Goal: Task Accomplishment & Management: Use online tool/utility

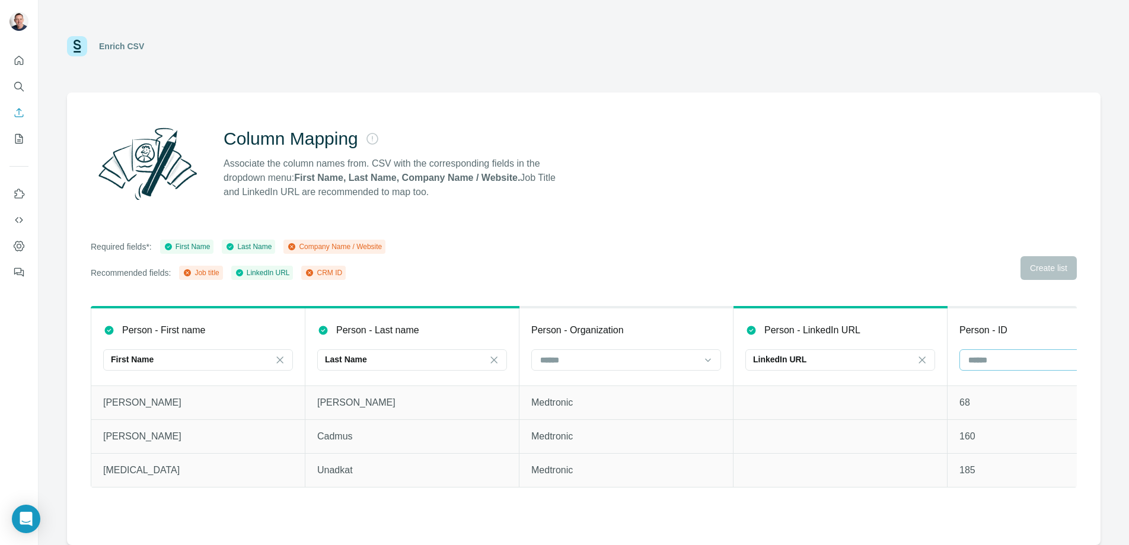
click at [1017, 351] on div at bounding box center [1048, 360] width 160 height 20
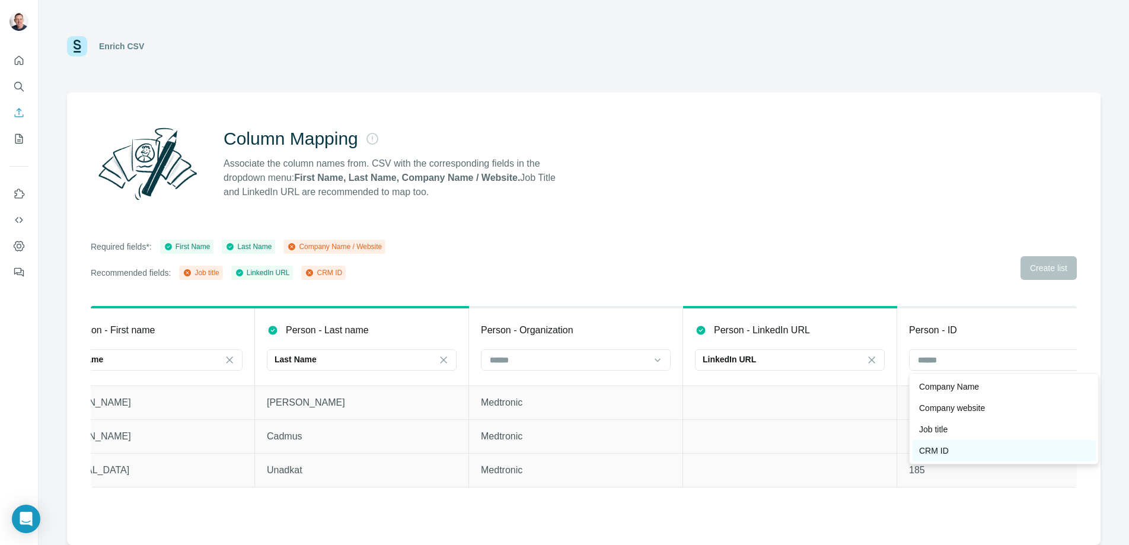
click at [952, 450] on div "CRM ID" at bounding box center [1004, 451] width 170 height 12
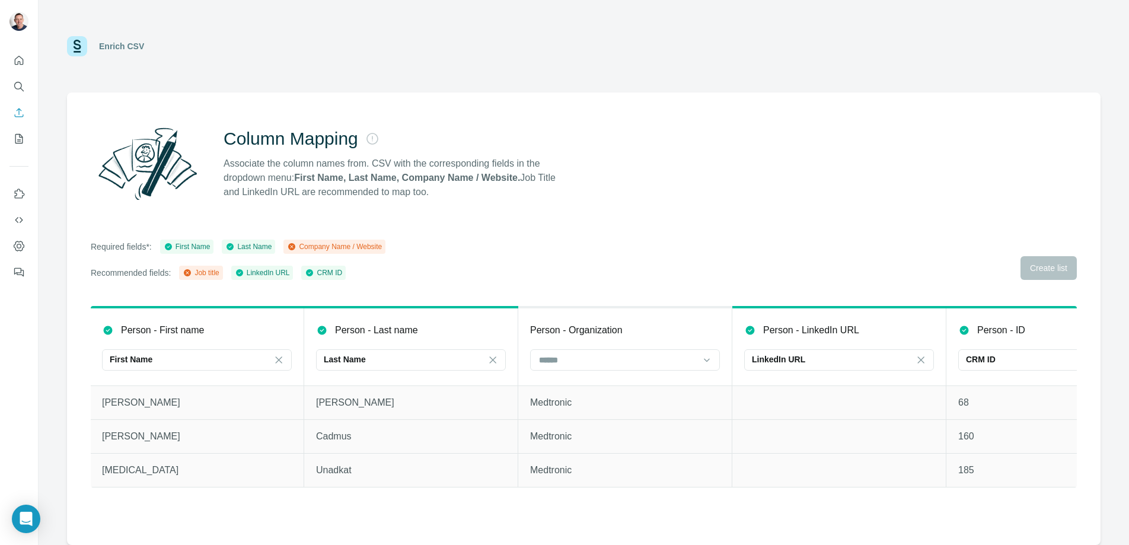
scroll to position [0, 0]
click at [697, 362] on input at bounding box center [619, 360] width 160 height 13
click at [593, 386] on p "Company Name" at bounding box center [572, 387] width 60 height 12
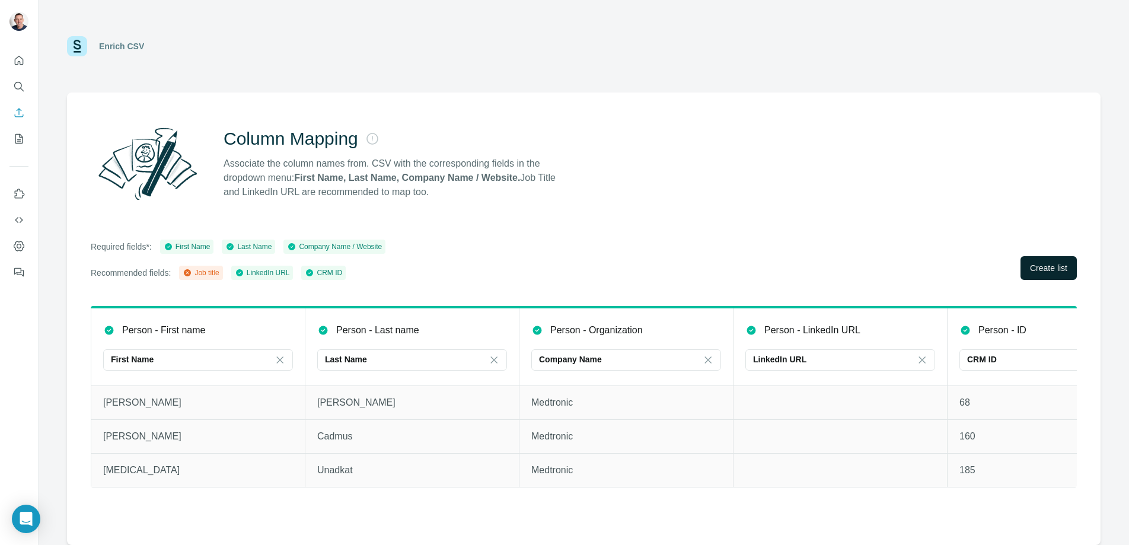
click at [1041, 268] on span "Create list" at bounding box center [1048, 268] width 37 height 12
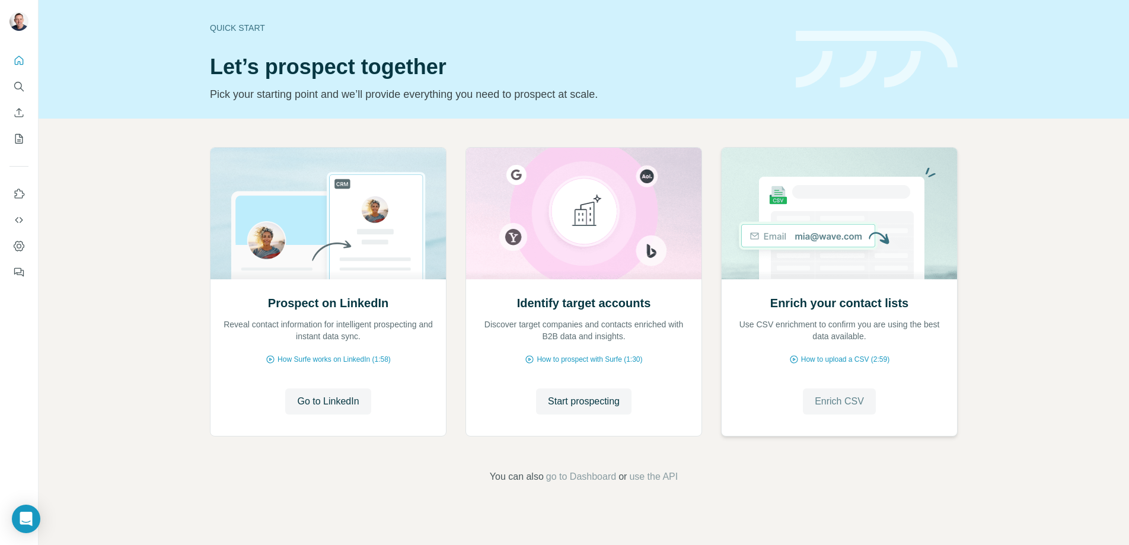
click at [842, 406] on span "Enrich CSV" at bounding box center [839, 401] width 49 height 14
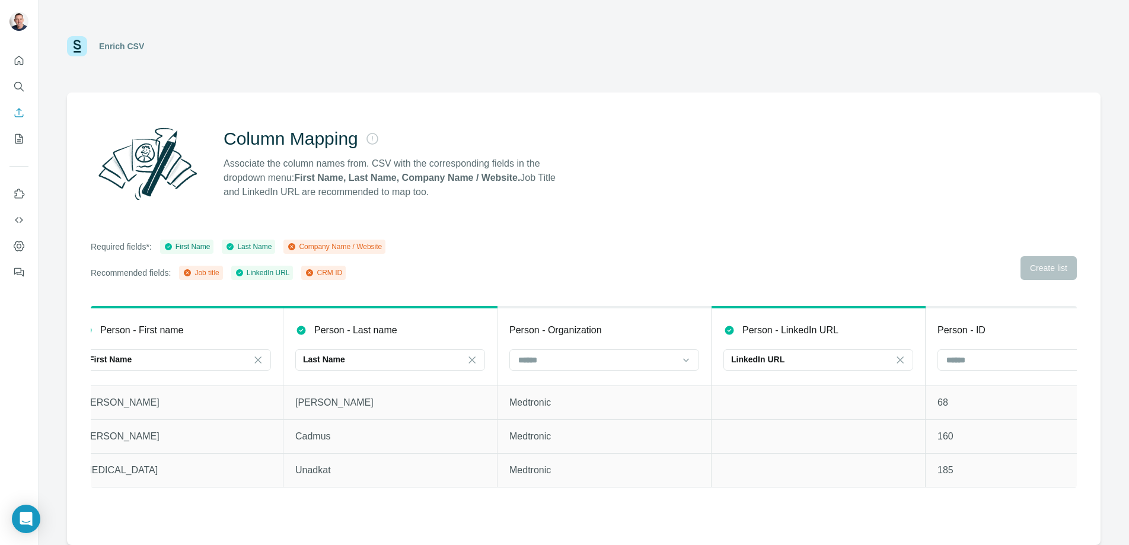
scroll to position [0, 95]
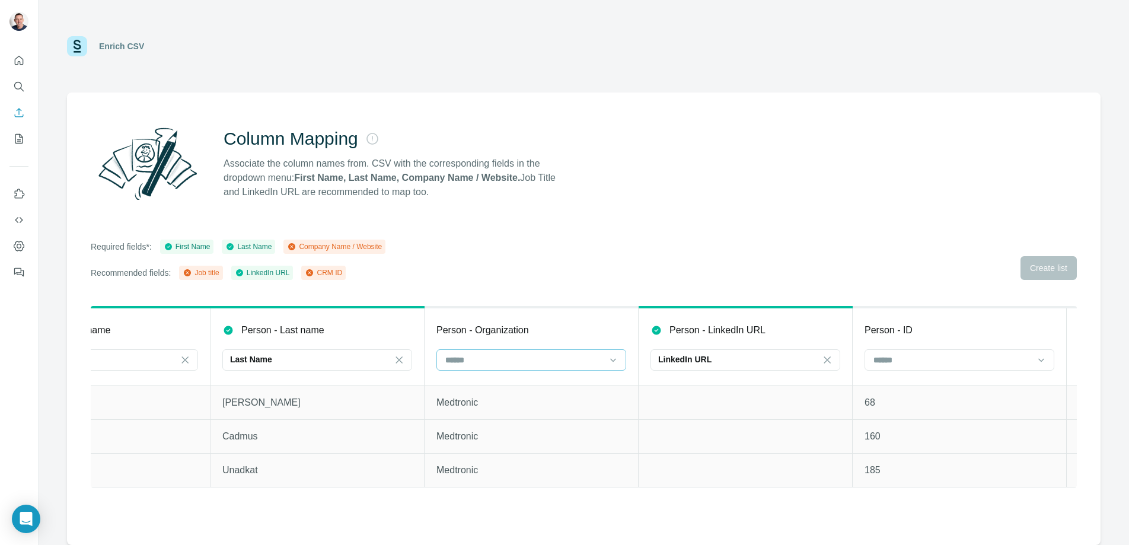
click at [538, 352] on div at bounding box center [524, 360] width 160 height 20
click at [529, 382] on div "Company Name" at bounding box center [532, 387] width 170 height 12
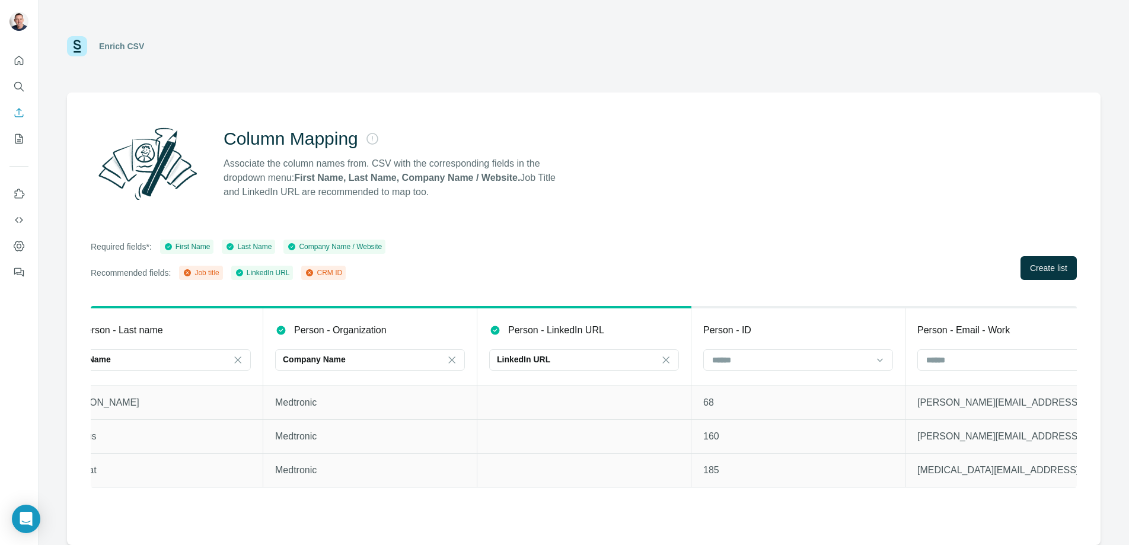
scroll to position [0, 332]
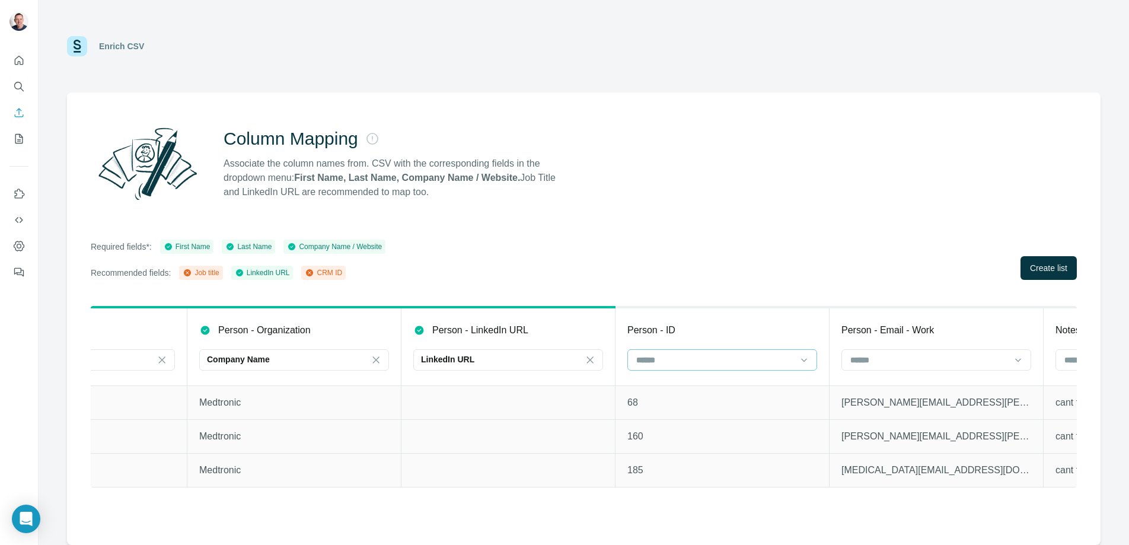
click at [783, 354] on input at bounding box center [715, 360] width 160 height 13
click at [676, 429] on div "CRM ID" at bounding box center [723, 430] width 170 height 12
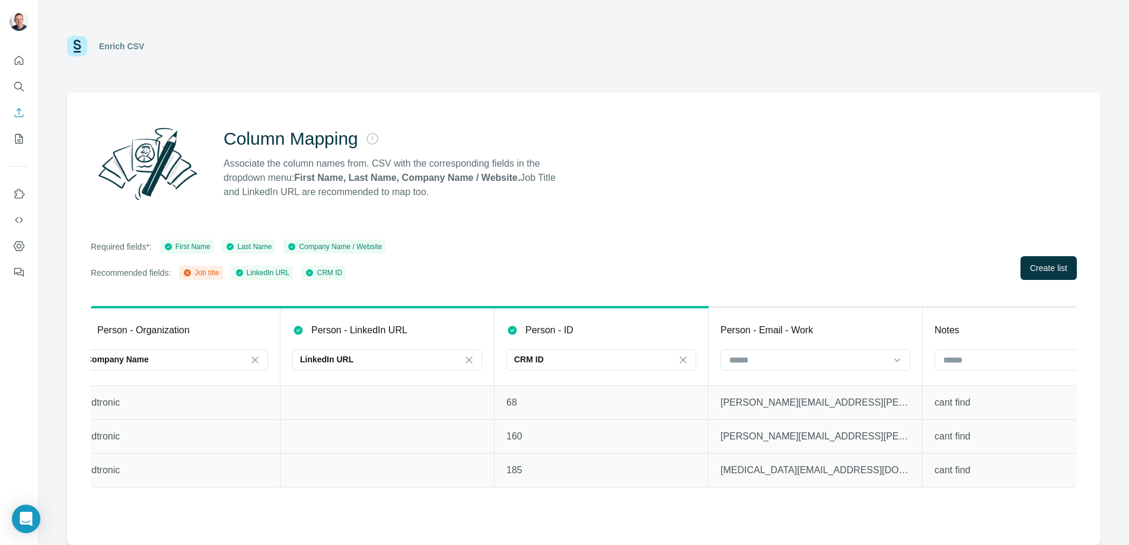
scroll to position [0, 513]
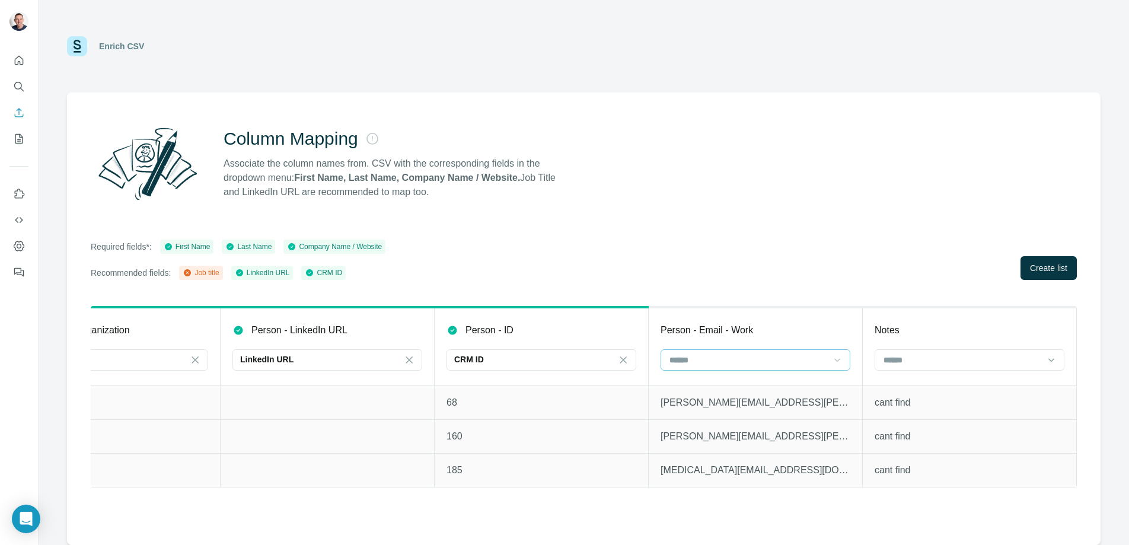
click at [841, 352] on div at bounding box center [838, 359] width 12 height 21
click at [835, 240] on div "Required fields*: First Name Last Name Company Name / Website Recommended field…" at bounding box center [584, 260] width 987 height 40
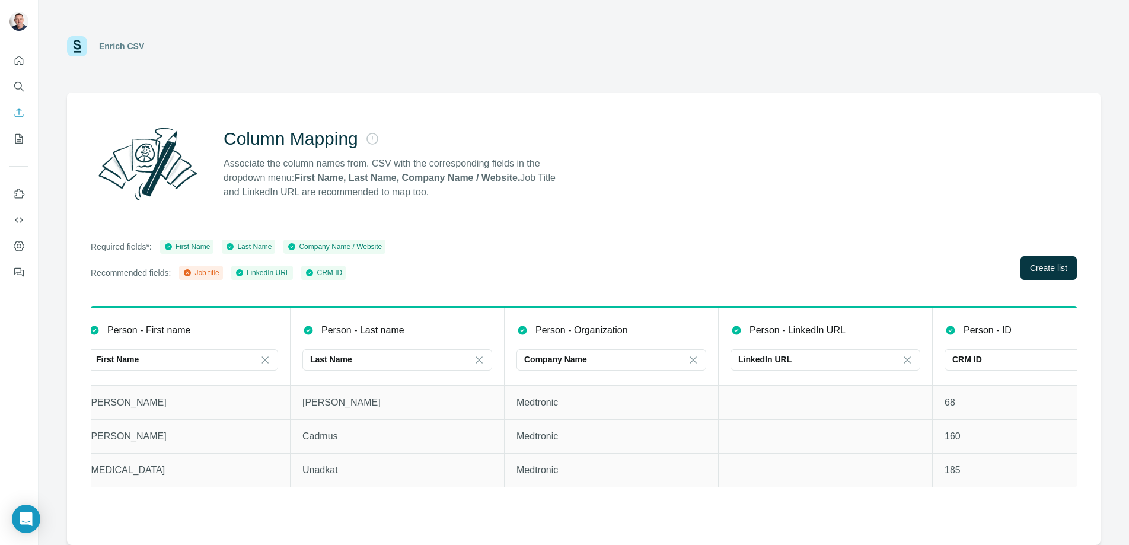
scroll to position [0, 0]
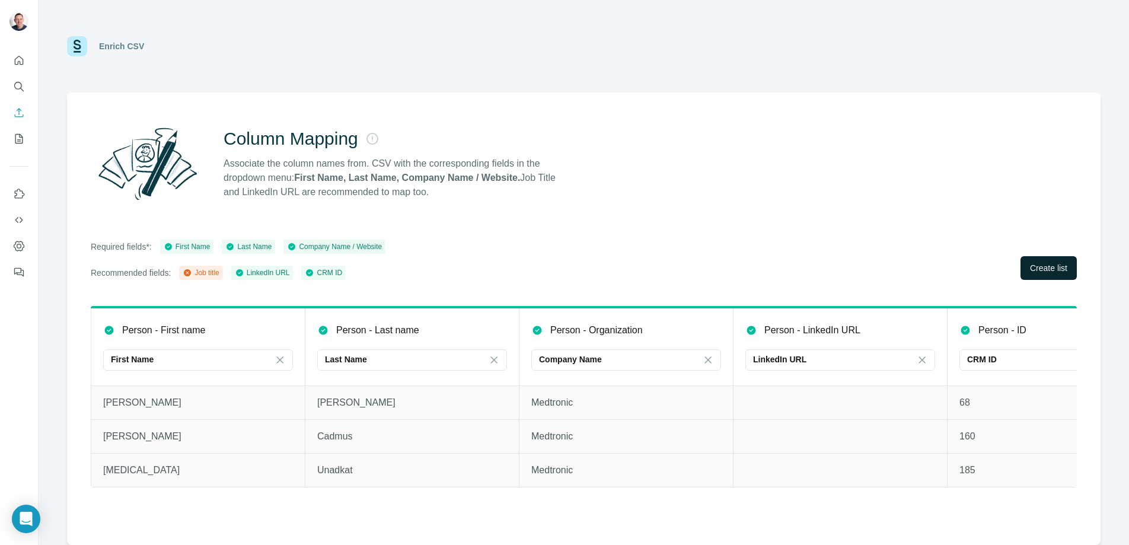
click at [1047, 270] on span "Create list" at bounding box center [1048, 268] width 37 height 12
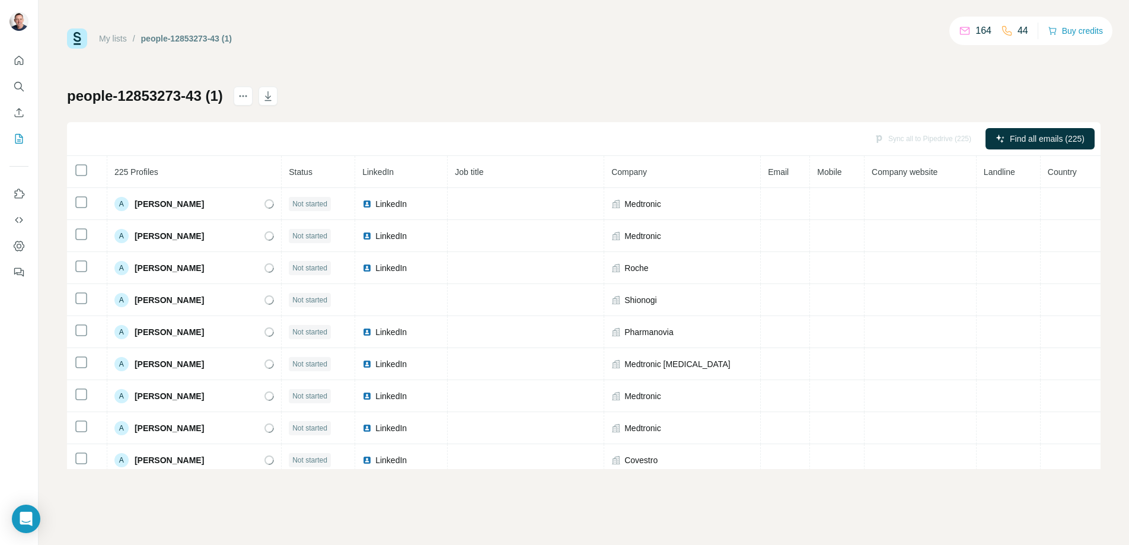
click at [915, 138] on div "Sync all to Pipedrive (225)" at bounding box center [923, 138] width 114 height 21
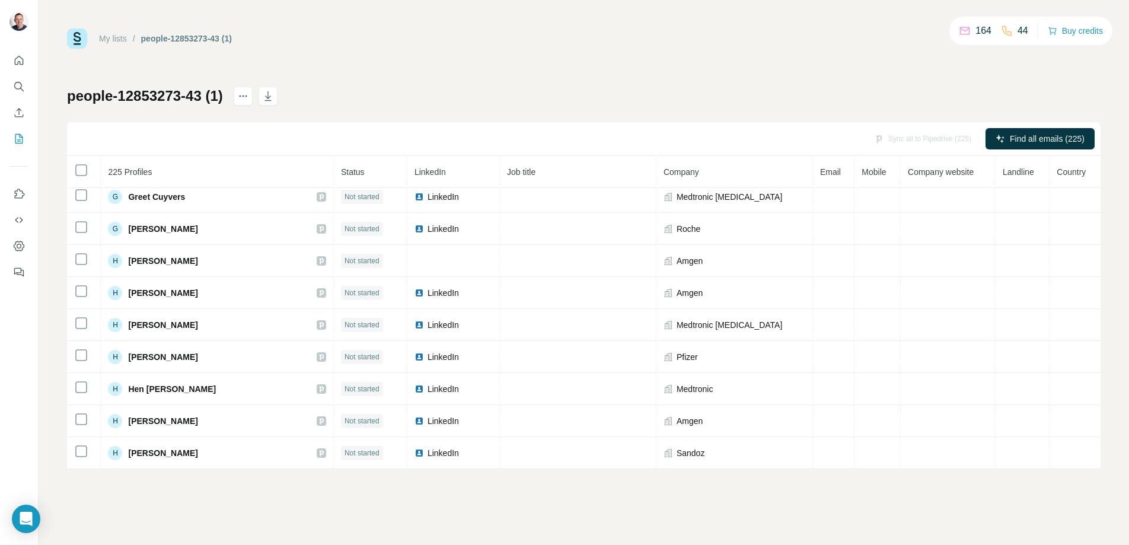
scroll to position [2929, 0]
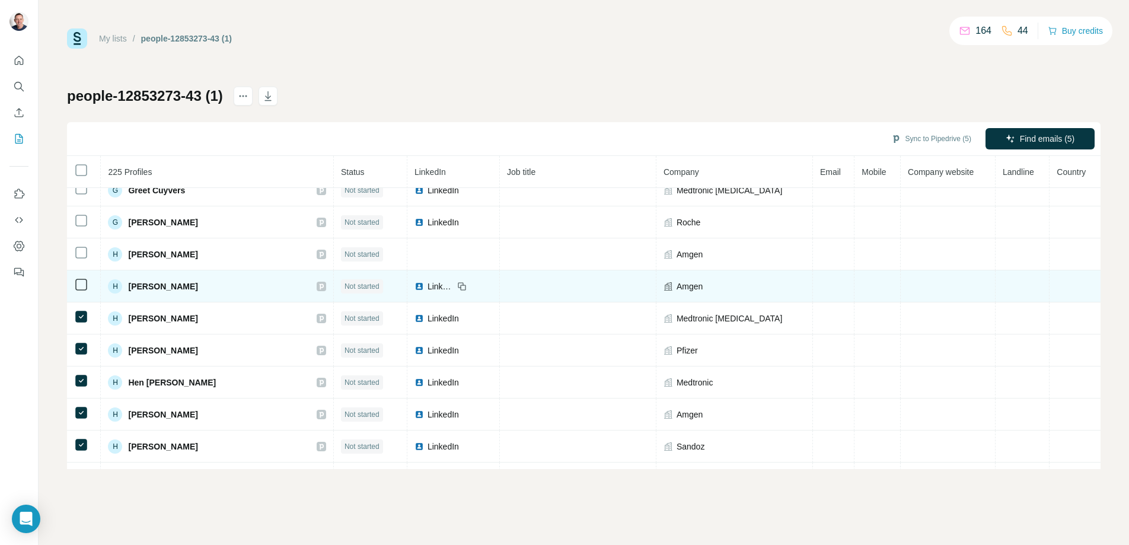
click at [80, 275] on td at bounding box center [84, 287] width 34 height 32
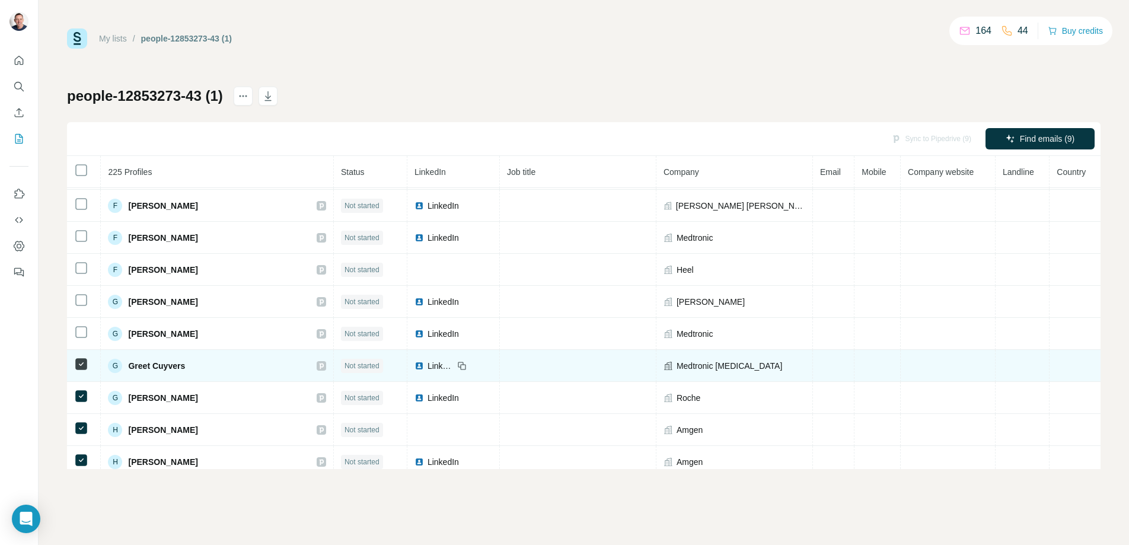
scroll to position [2739, 0]
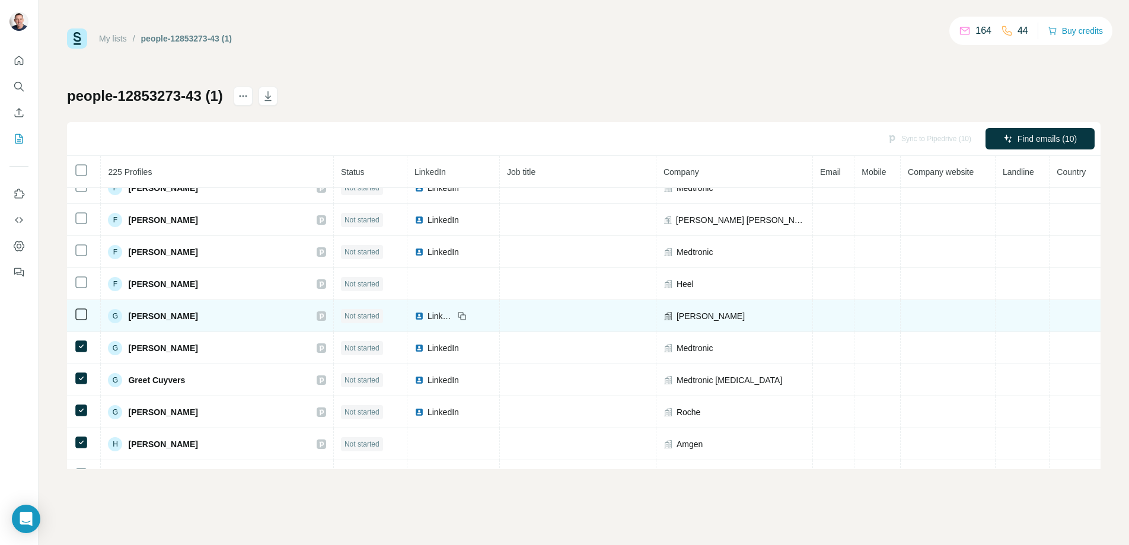
click at [79, 307] on icon at bounding box center [81, 314] width 14 height 14
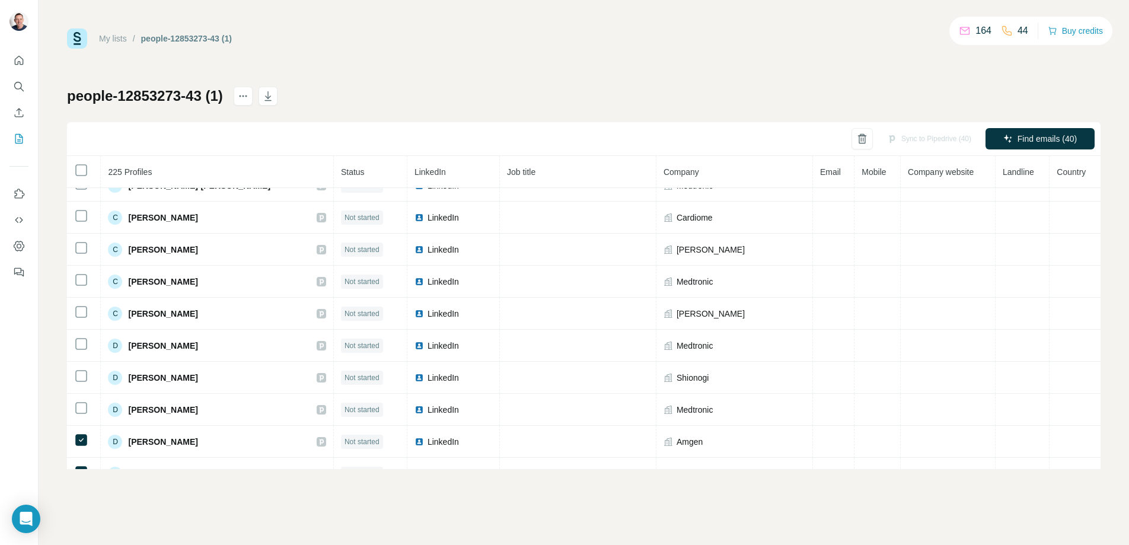
scroll to position [1644, 0]
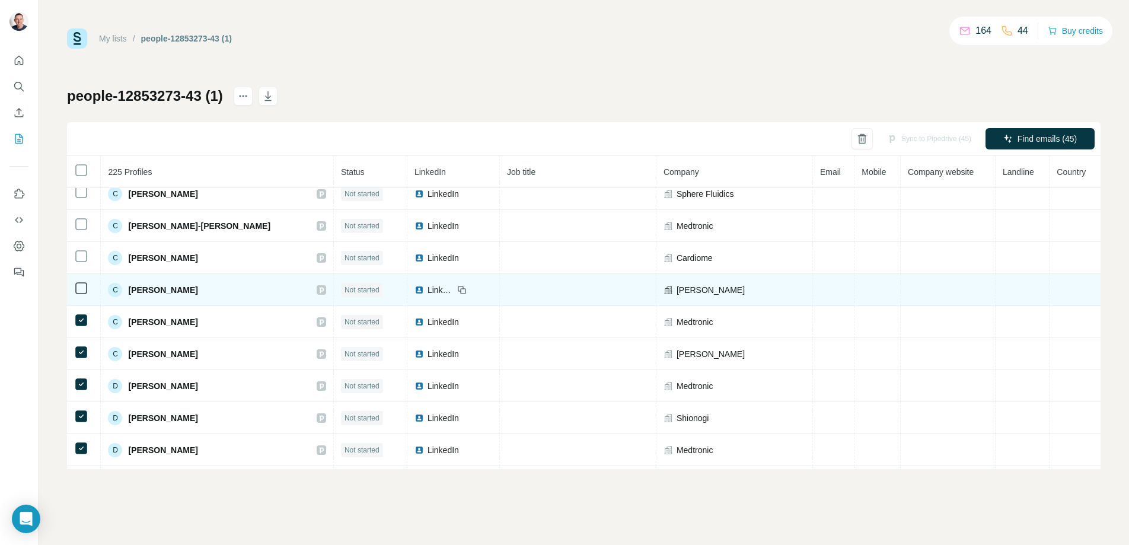
click at [83, 300] on td at bounding box center [84, 290] width 34 height 32
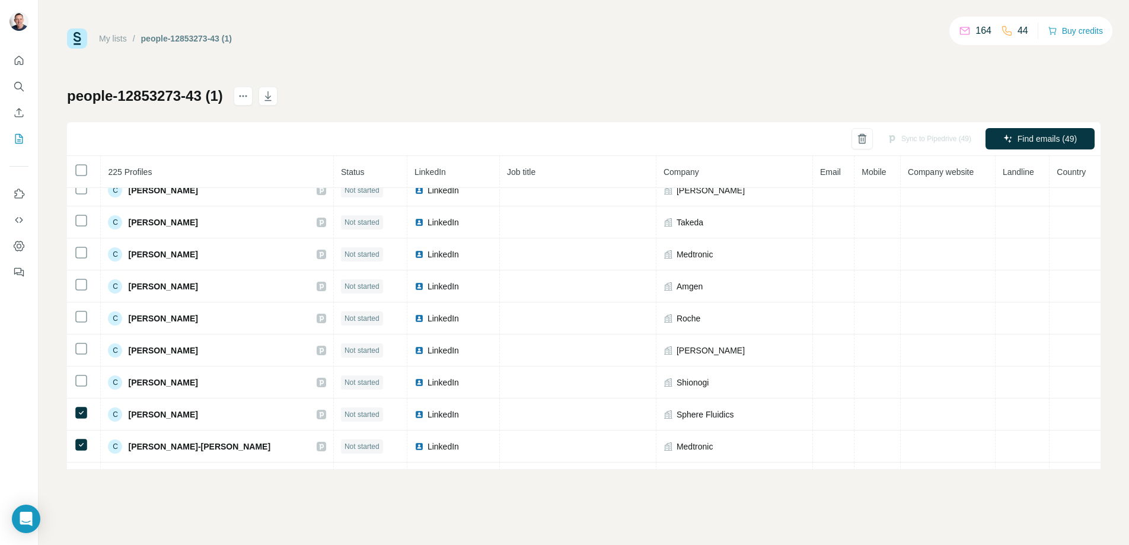
scroll to position [1361, 0]
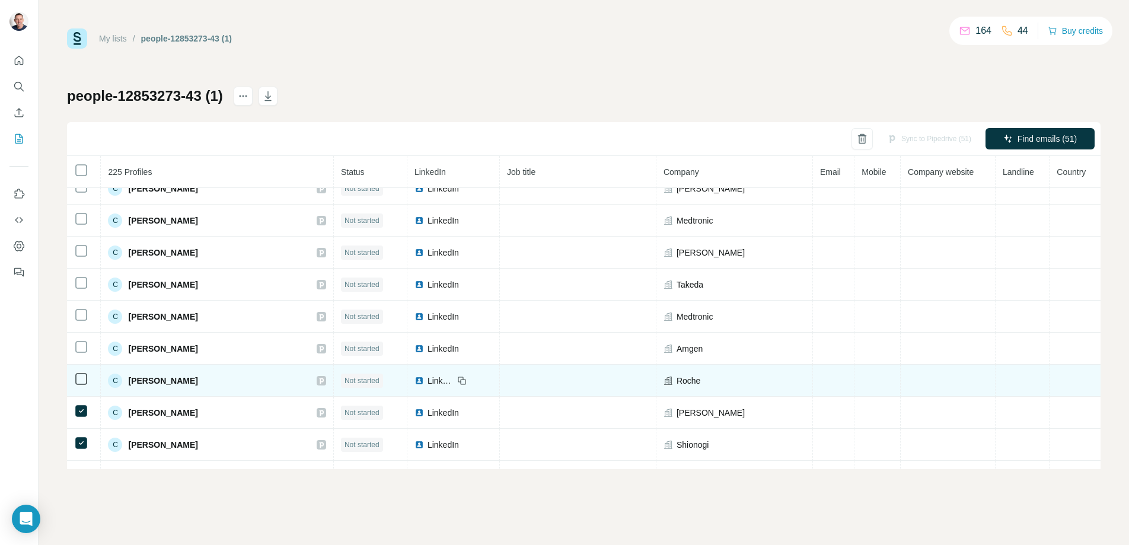
click at [81, 372] on icon at bounding box center [81, 379] width 14 height 14
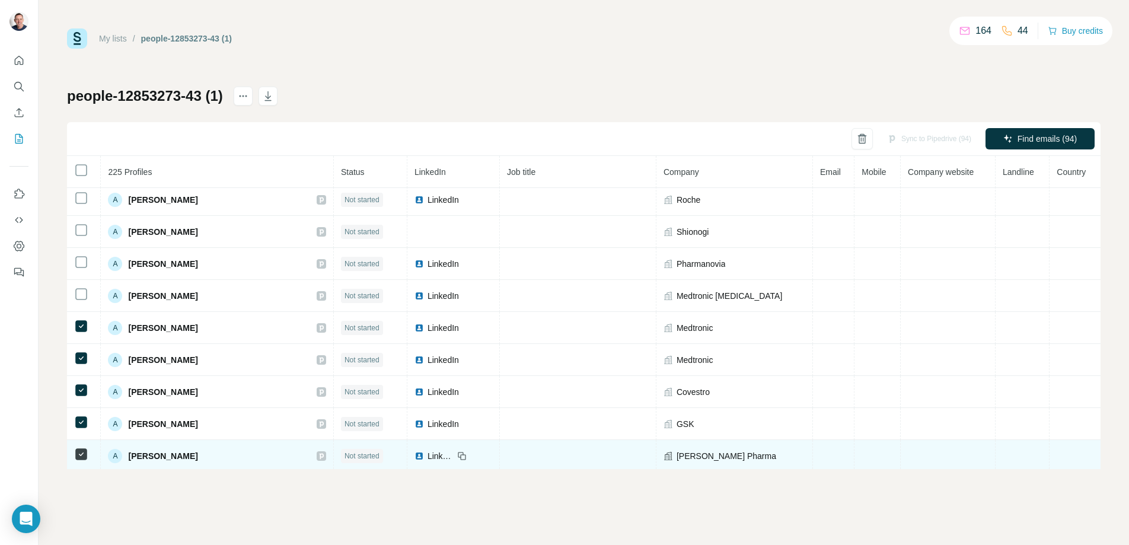
scroll to position [0, 0]
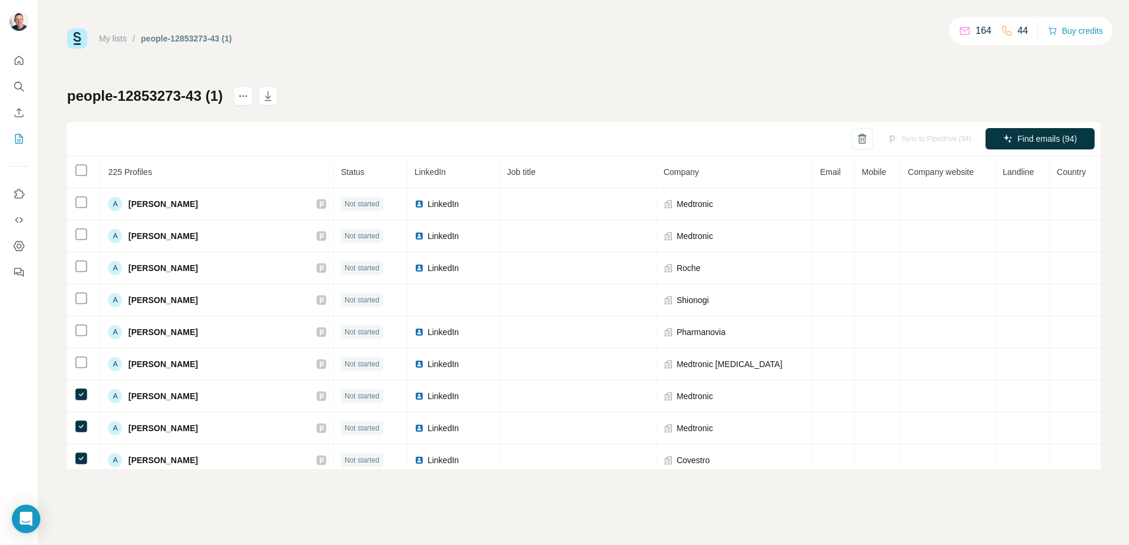
click at [908, 138] on div "Sync to Pipedrive (94)" at bounding box center [929, 138] width 101 height 21
click at [900, 136] on div "Sync to Pipedrive (94)" at bounding box center [929, 138] width 101 height 21
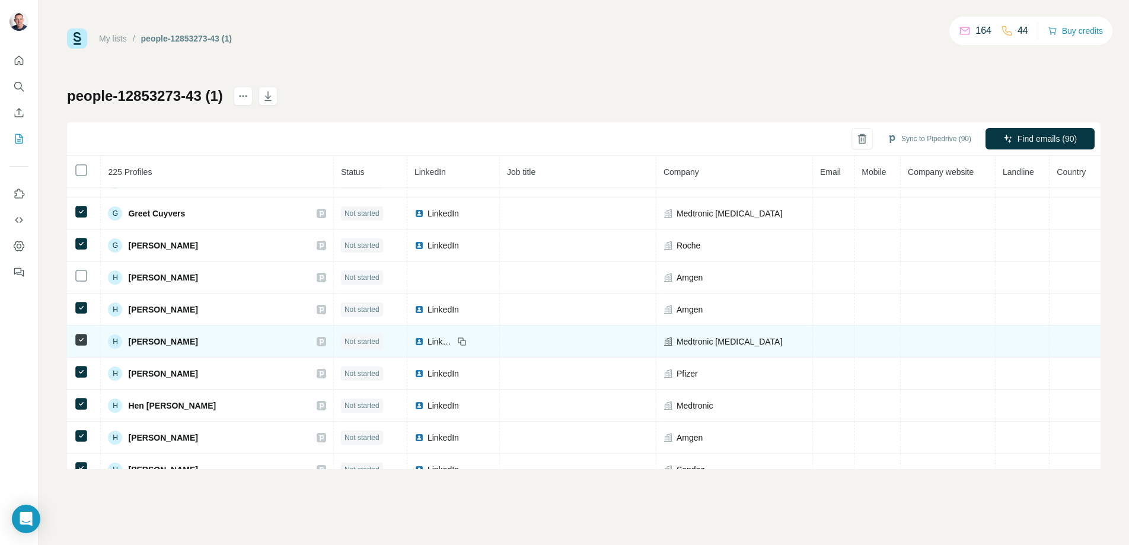
scroll to position [3049, 0]
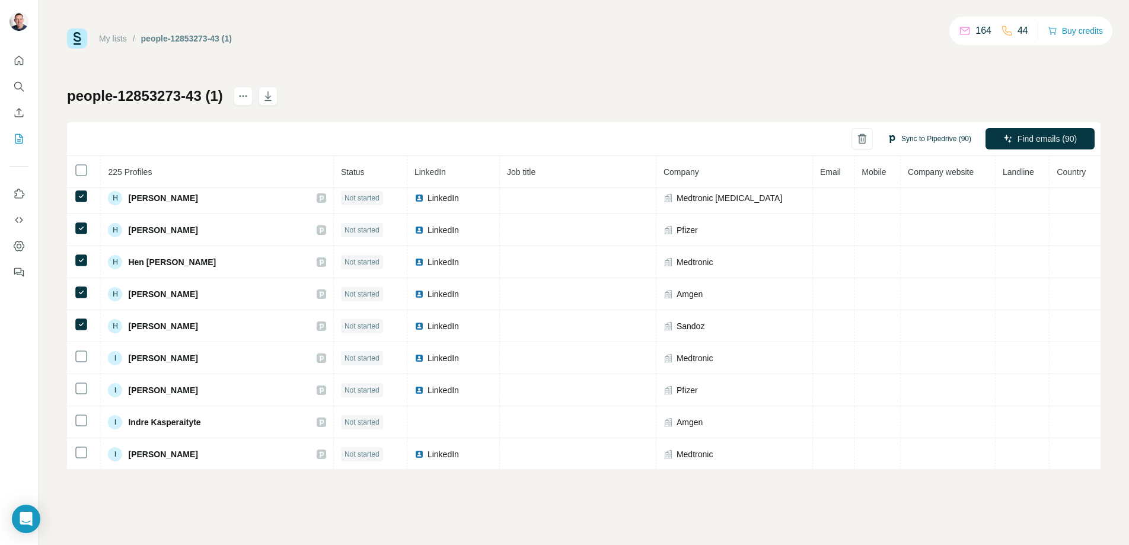
click at [930, 136] on button "Sync to Pipedrive (90)" at bounding box center [929, 139] width 101 height 18
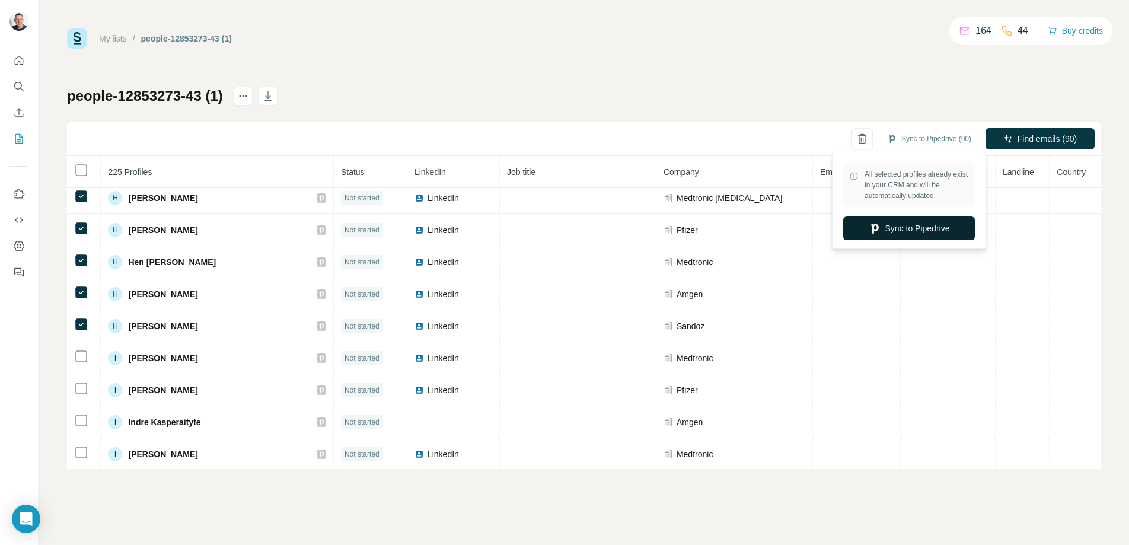
click at [919, 227] on button "Sync to Pipedrive" at bounding box center [910, 229] width 132 height 24
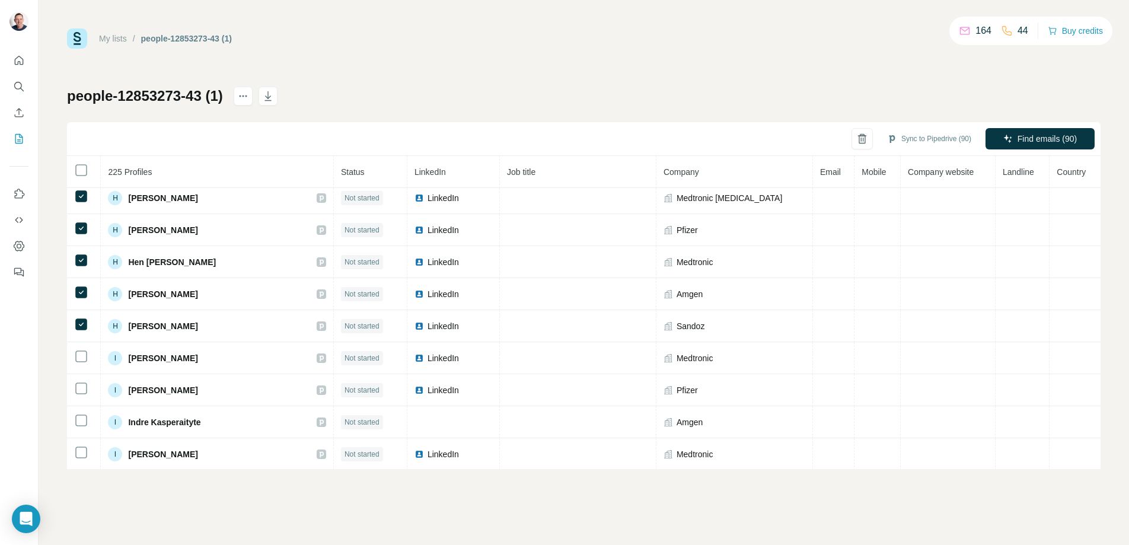
click at [415, 173] on span "LinkedIn" at bounding box center [430, 171] width 31 height 9
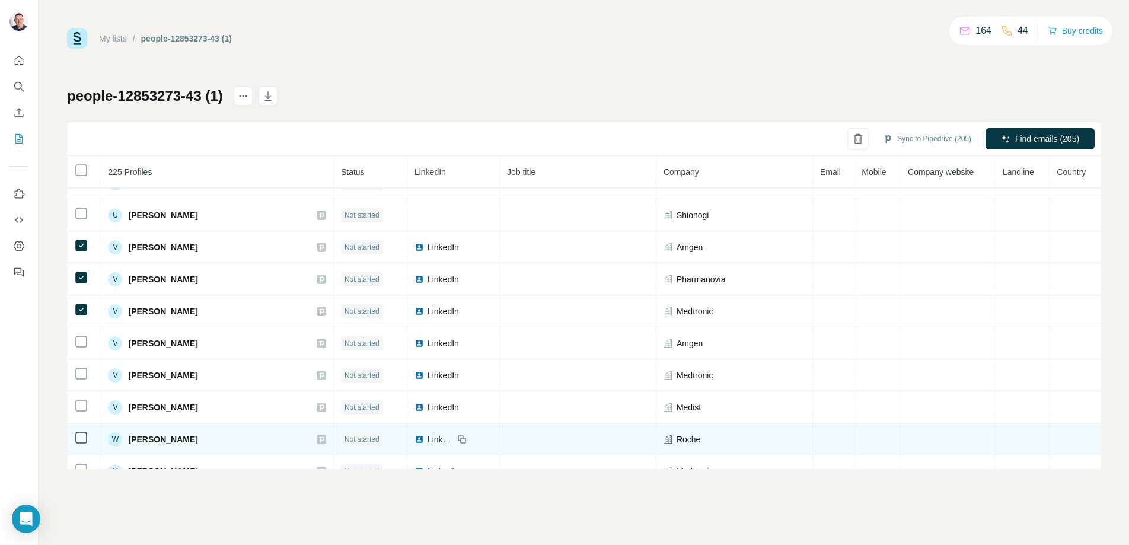
scroll to position [6926, 0]
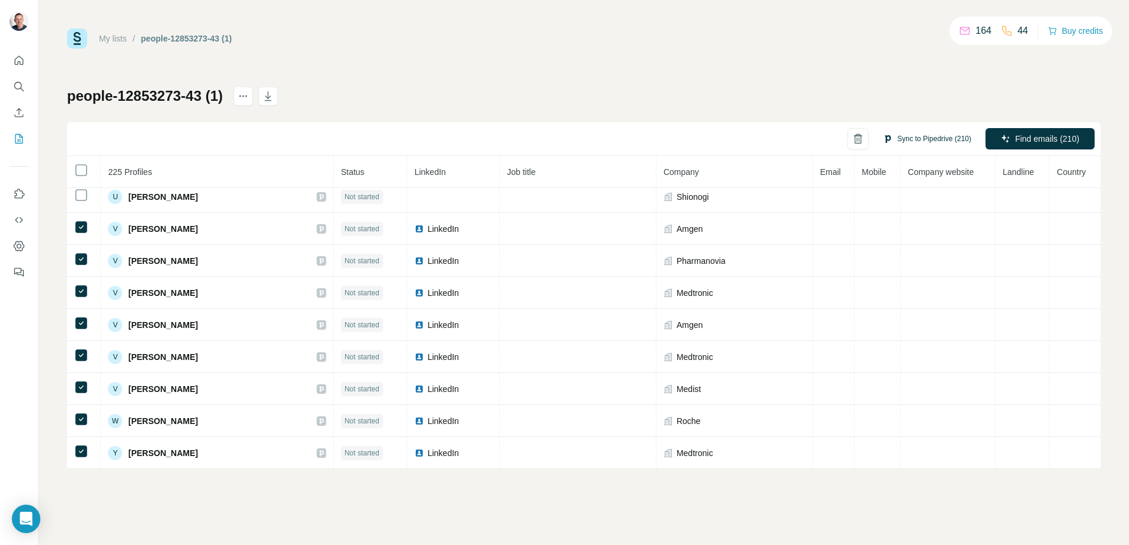
click at [942, 139] on button "Sync to Pipedrive (210)" at bounding box center [927, 139] width 105 height 18
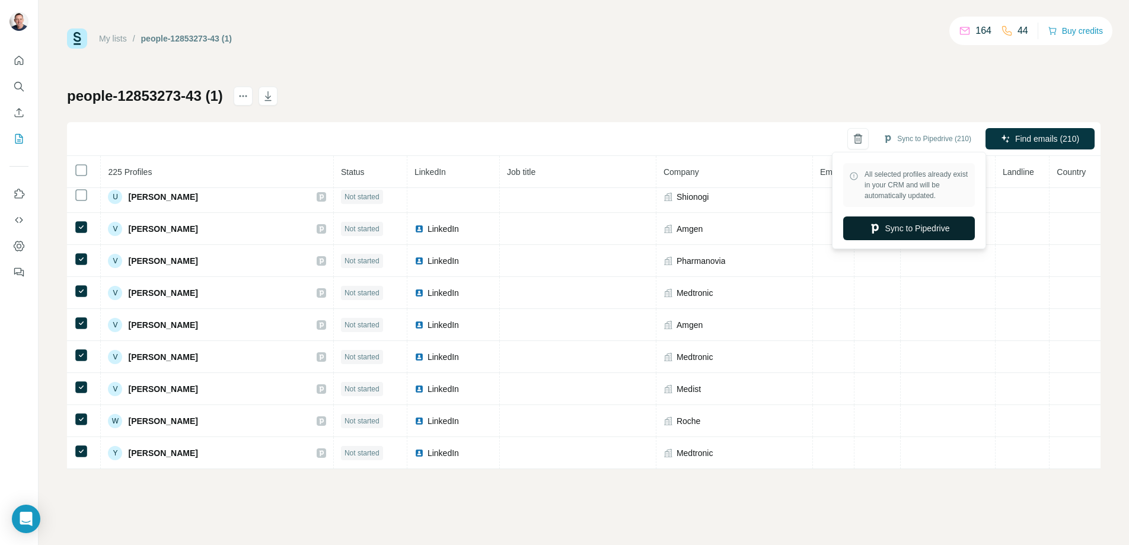
click at [927, 224] on button "Sync to Pipedrive" at bounding box center [910, 229] width 132 height 24
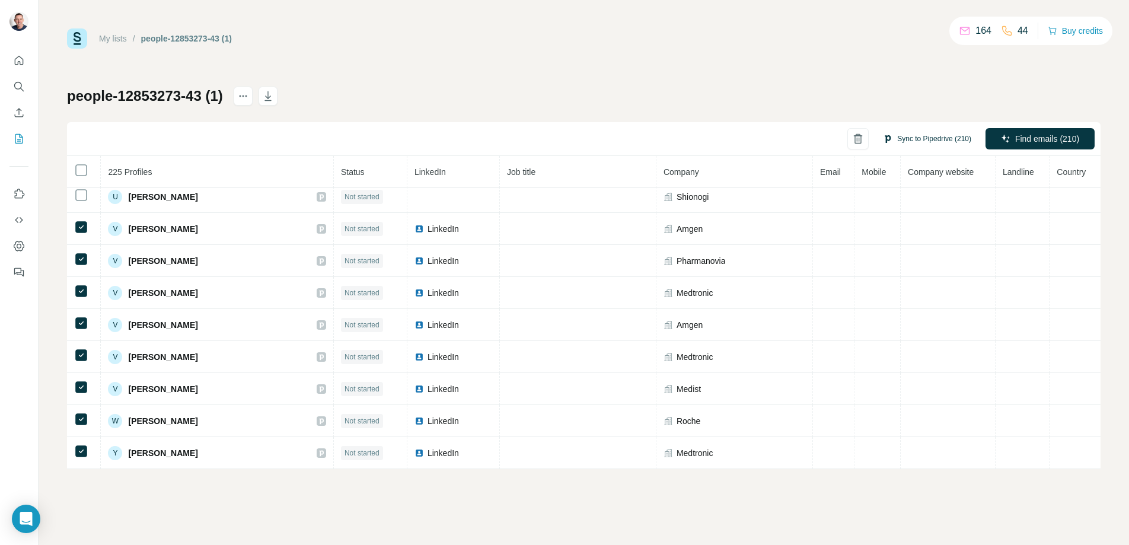
click at [936, 138] on button "Sync to Pipedrive (210)" at bounding box center [927, 139] width 105 height 18
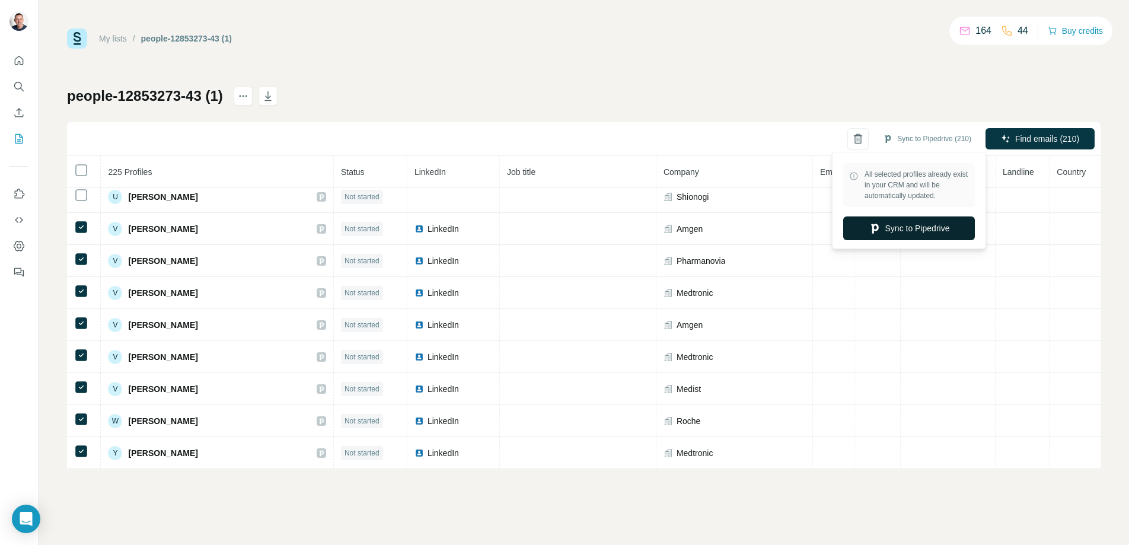
click at [921, 224] on button "Sync to Pipedrive" at bounding box center [910, 229] width 132 height 24
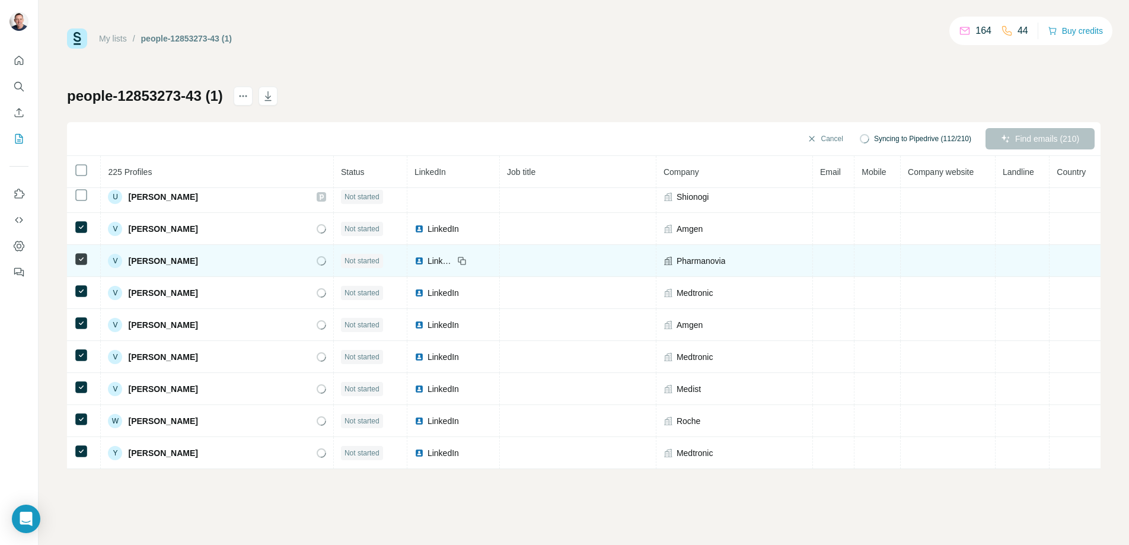
click at [428, 261] on span "LinkedIn" at bounding box center [441, 261] width 26 height 12
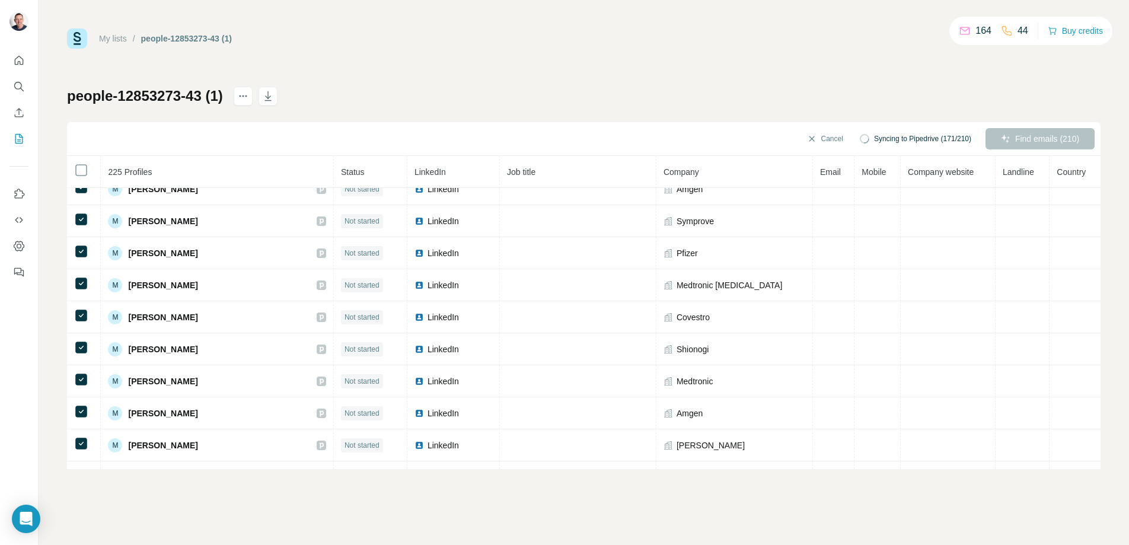
scroll to position [4157, 0]
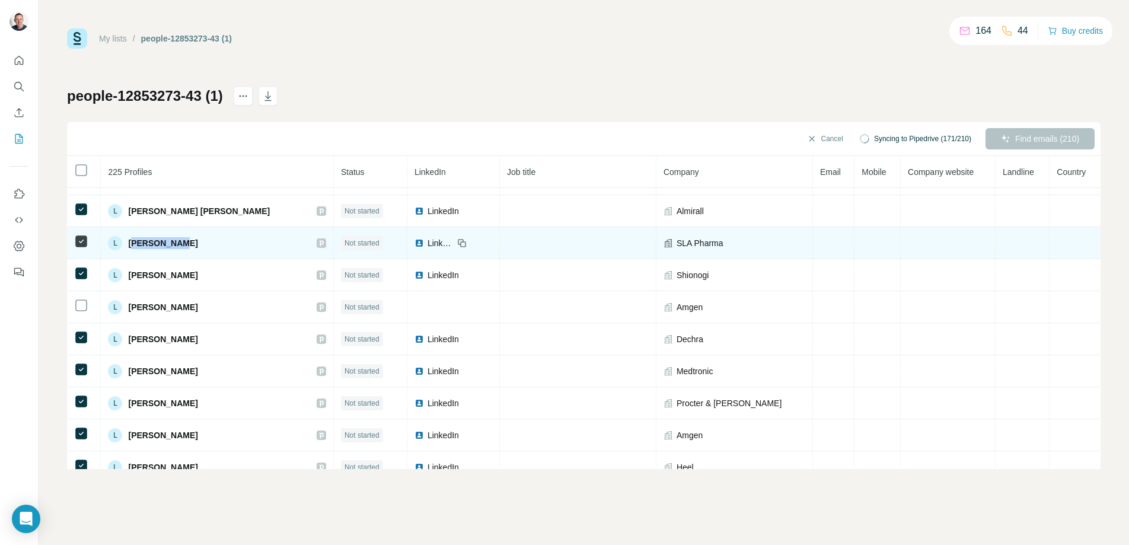
drag, startPoint x: 212, startPoint y: 241, endPoint x: 132, endPoint y: 240, distance: 79.5
click at [132, 240] on div "L [PERSON_NAME]" at bounding box center [217, 243] width 218 height 14
click at [457, 243] on icon at bounding box center [461, 242] width 9 height 9
click at [428, 243] on span "LinkedIn" at bounding box center [441, 243] width 26 height 12
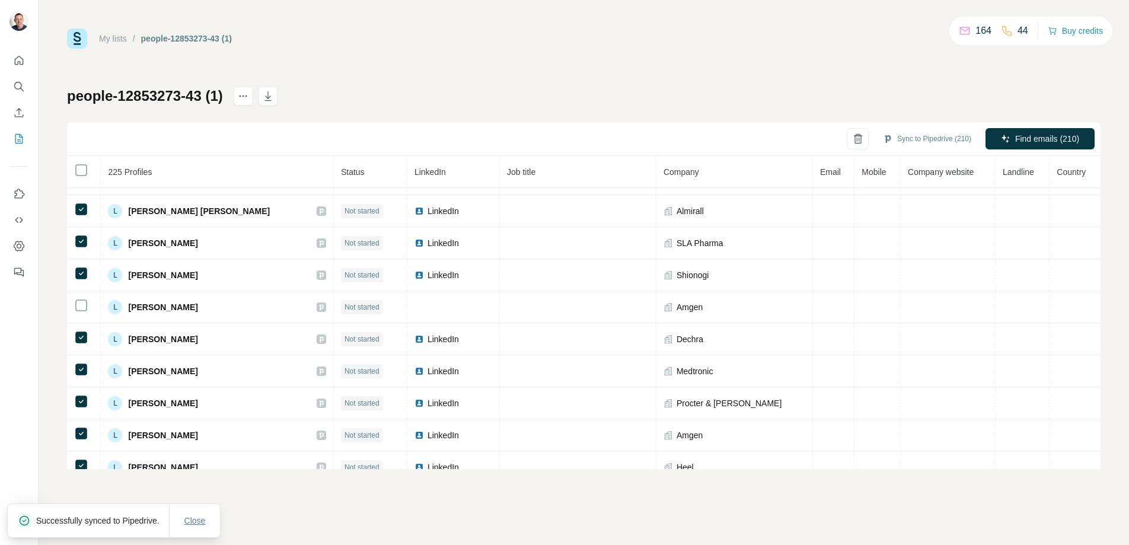
click at [199, 518] on span "Close" at bounding box center [194, 521] width 21 height 12
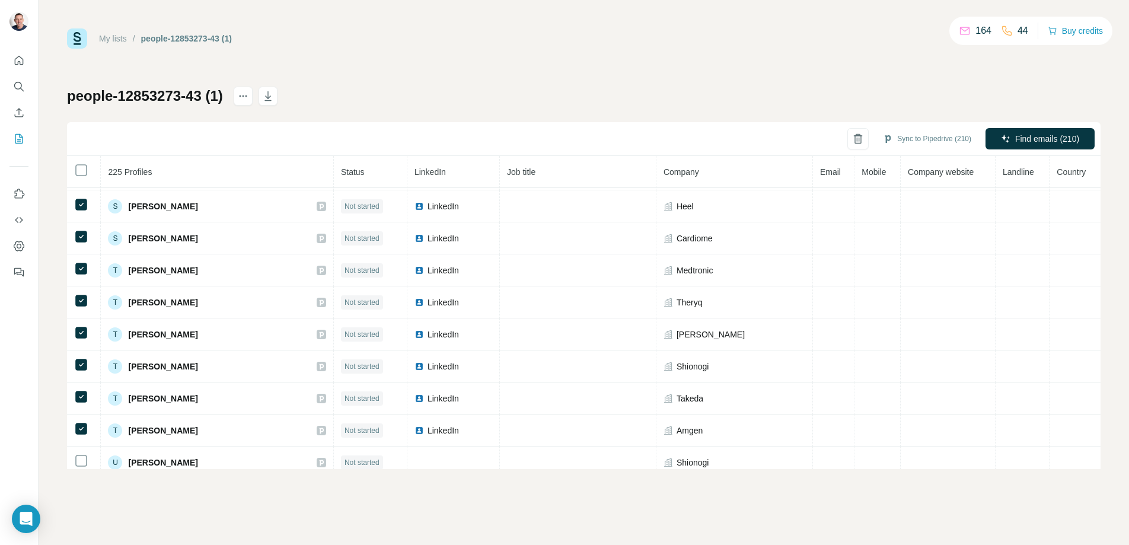
scroll to position [6814, 0]
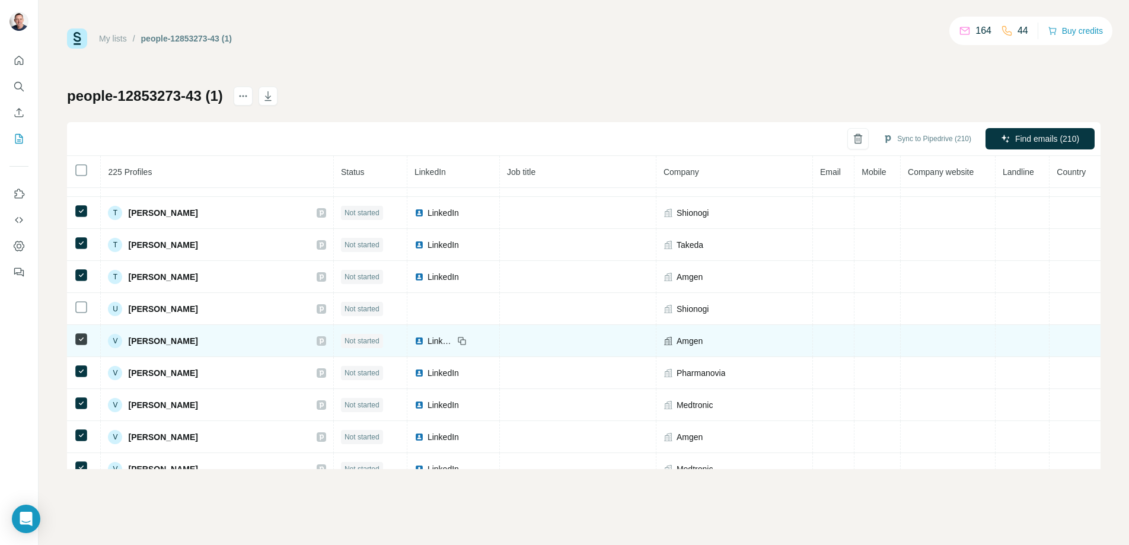
click at [458, 338] on icon at bounding box center [460, 339] width 5 height 5
click at [428, 339] on span "LinkedIn" at bounding box center [441, 341] width 26 height 12
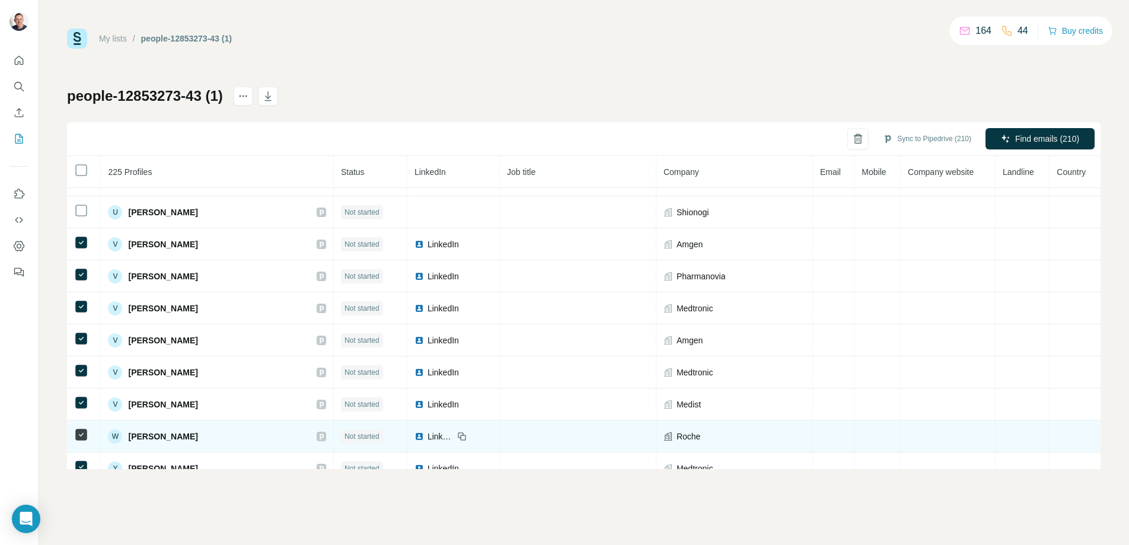
scroll to position [6926, 0]
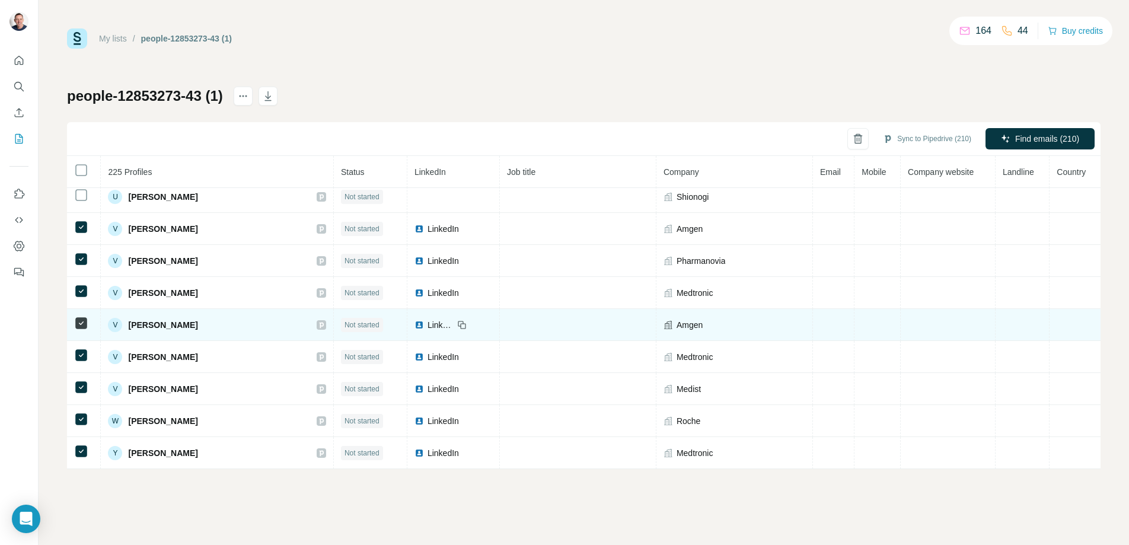
click at [457, 324] on icon at bounding box center [461, 324] width 9 height 9
click at [428, 322] on span "LinkedIn" at bounding box center [441, 325] width 26 height 12
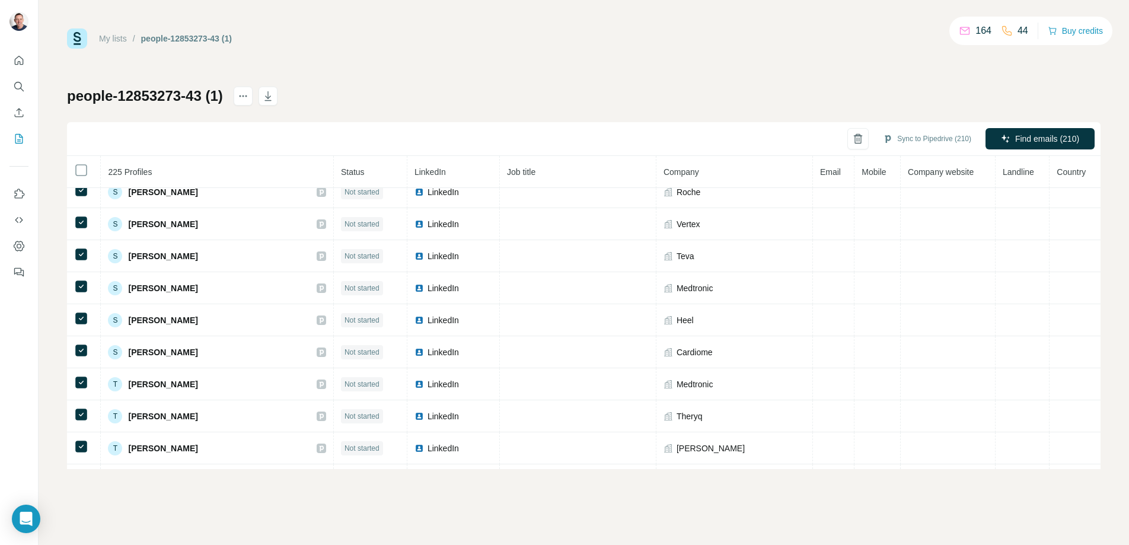
scroll to position [6544, 0]
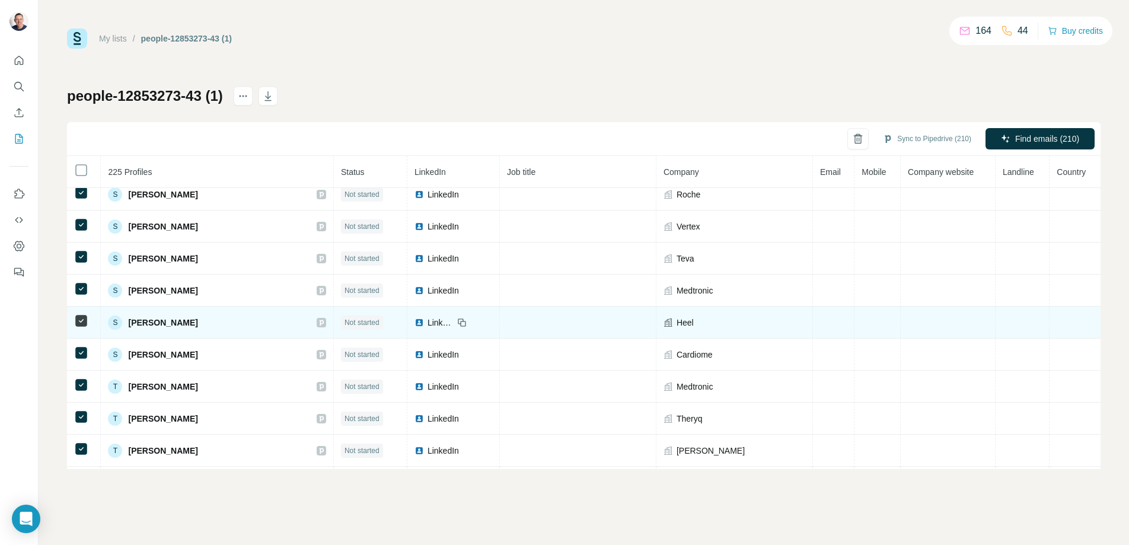
click at [428, 320] on span "LinkedIn" at bounding box center [441, 323] width 26 height 12
